Goal: Obtain resource: Download file/media

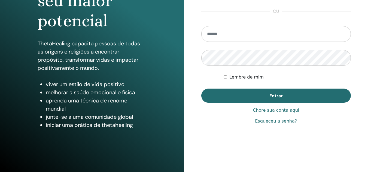
scroll to position [89, 0]
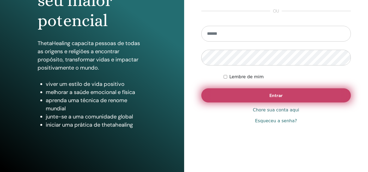
type input "**********"
click at [276, 97] on font "Entrar" at bounding box center [275, 96] width 13 height 6
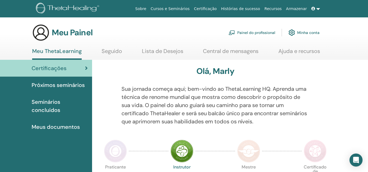
click at [65, 127] on font "Meus documentos" at bounding box center [56, 127] width 48 height 7
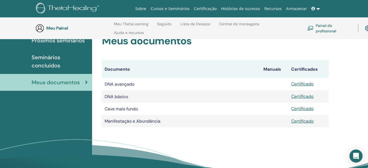
scroll to position [76, 0]
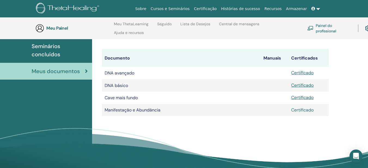
click at [303, 110] on font "Certificado" at bounding box center [302, 110] width 22 height 6
